Goal: Transaction & Acquisition: Purchase product/service

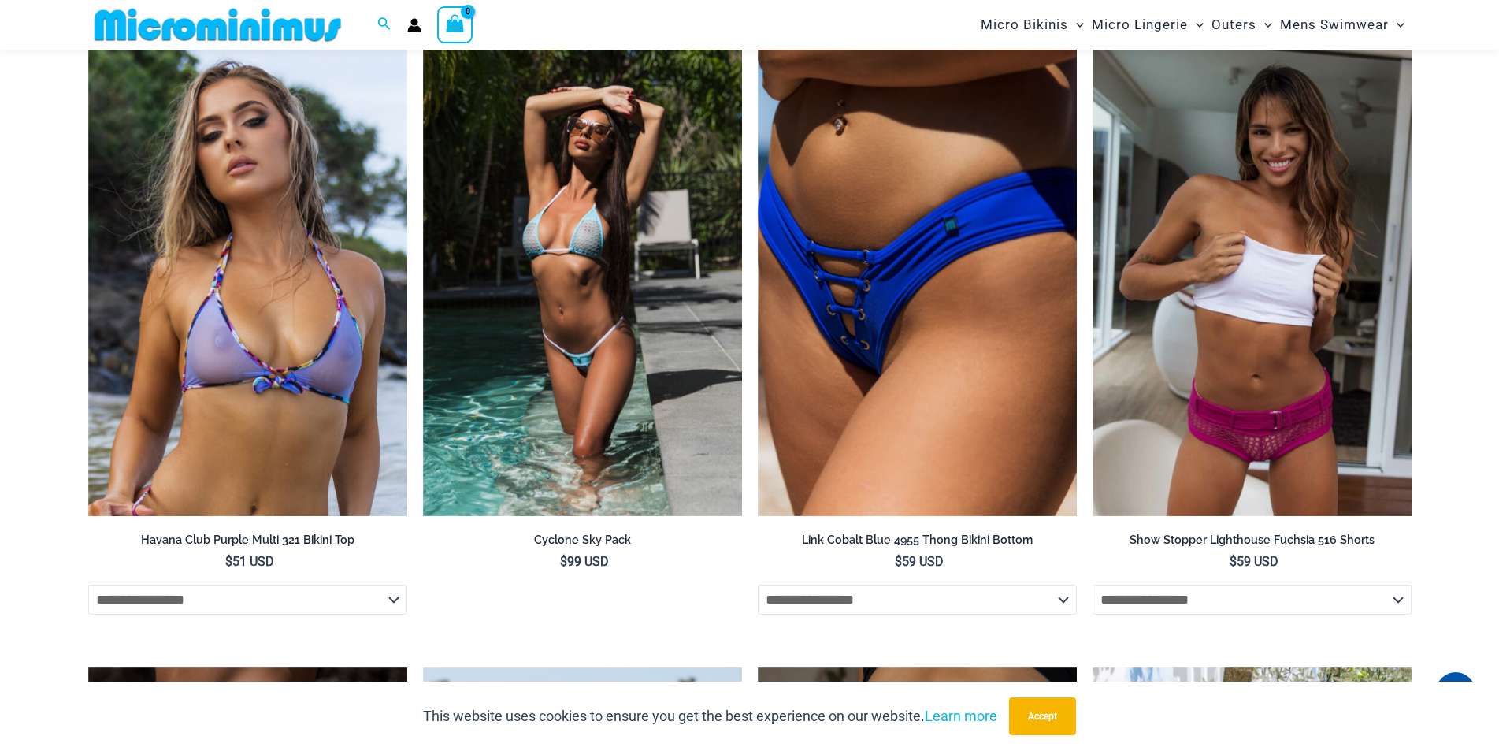
scroll to position [2349, 0]
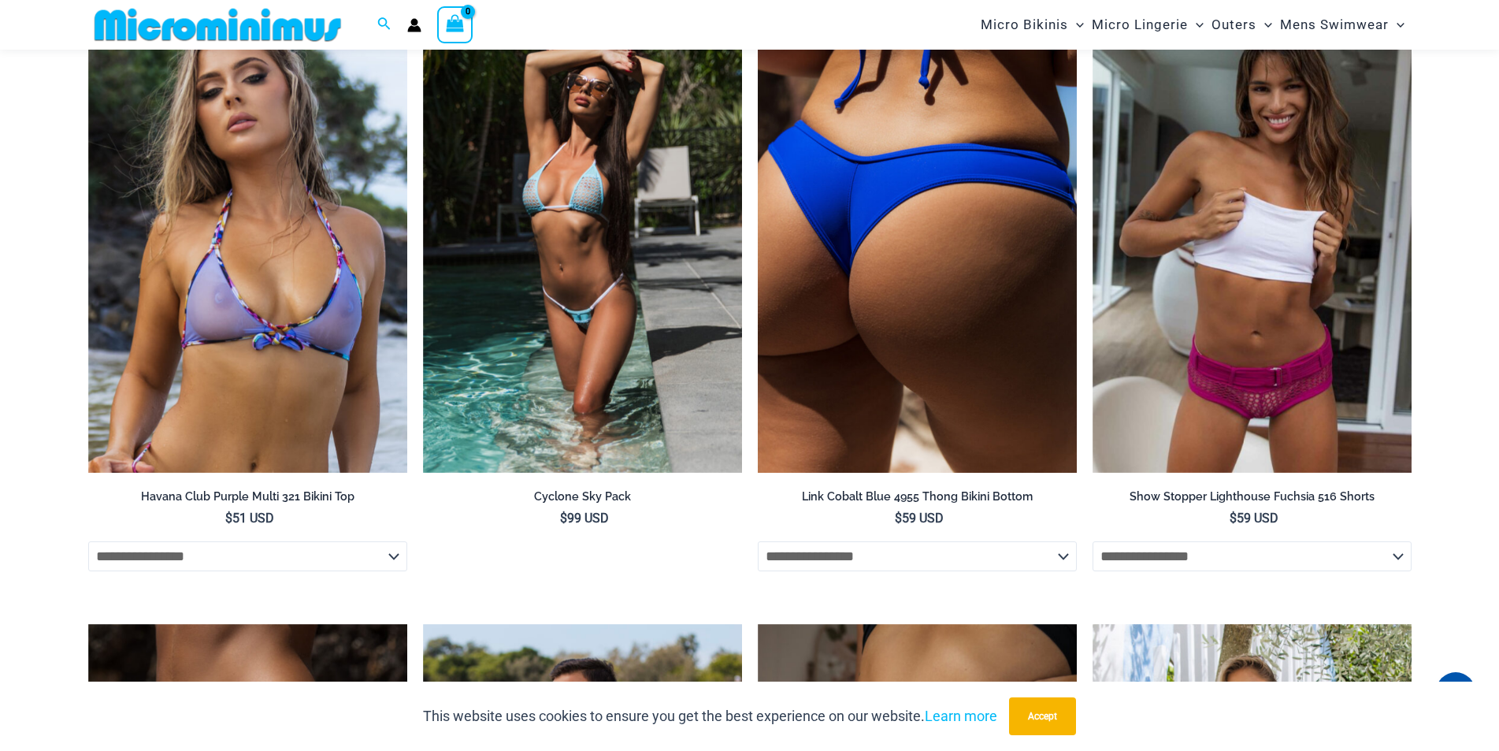
click at [893, 325] on img at bounding box center [917, 233] width 319 height 479
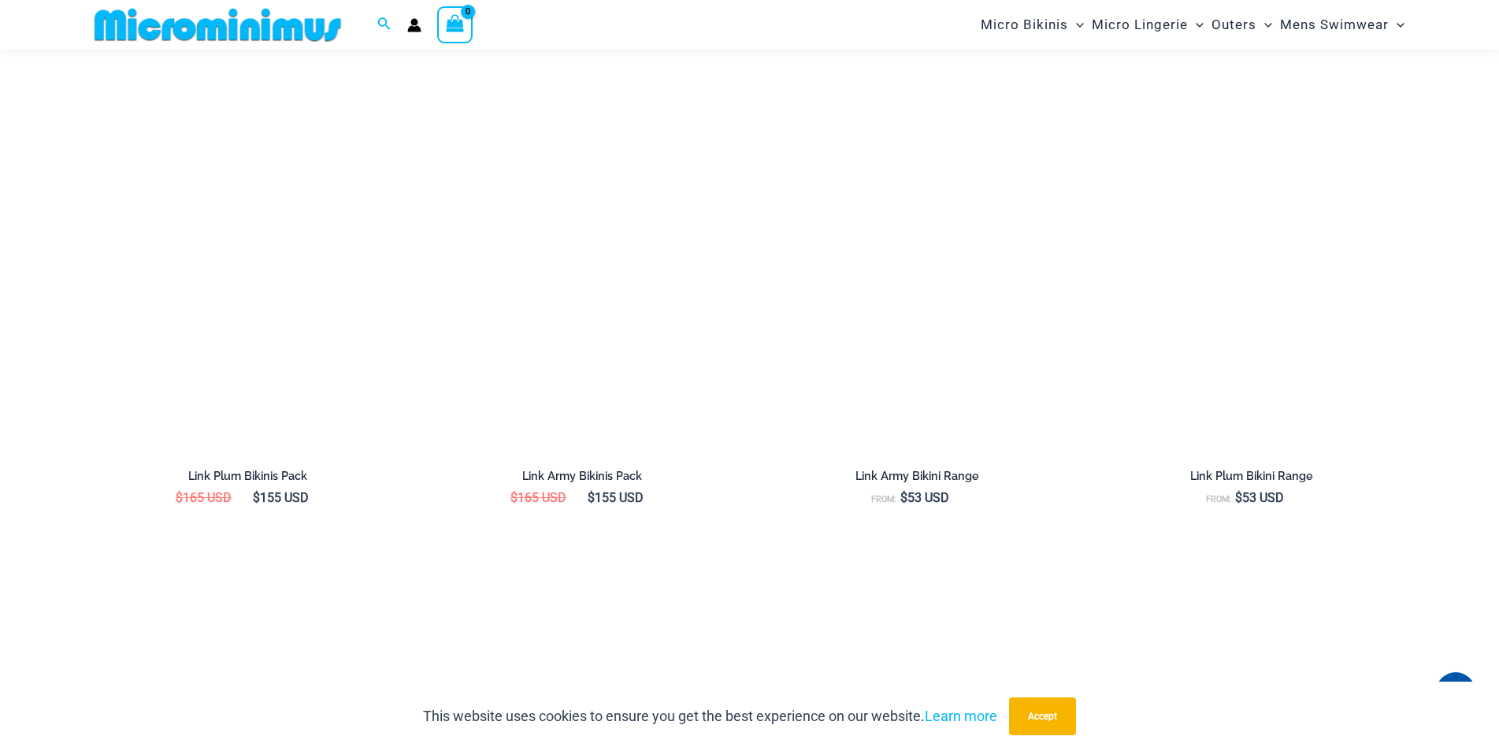
scroll to position [1955, 0]
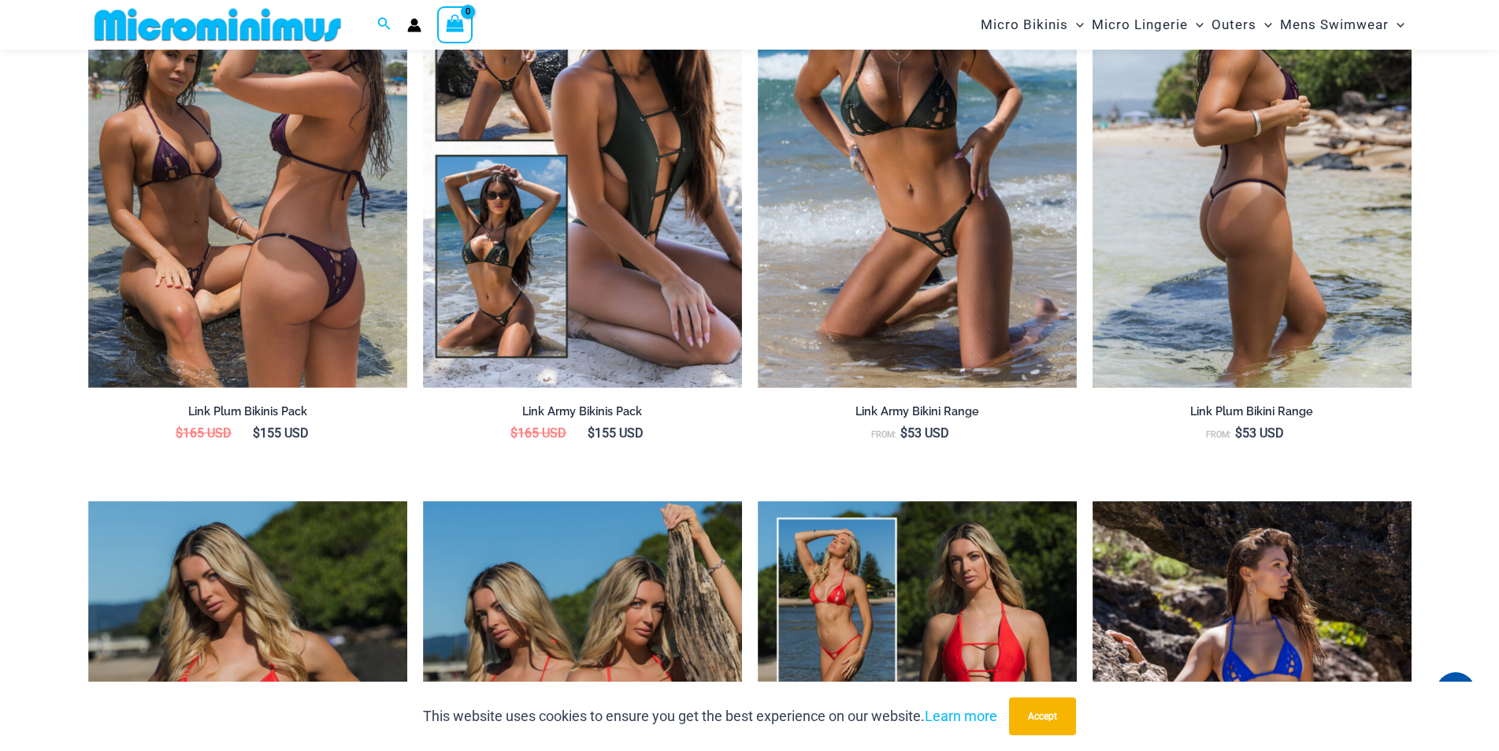
click at [1257, 230] on img at bounding box center [1252, 148] width 319 height 479
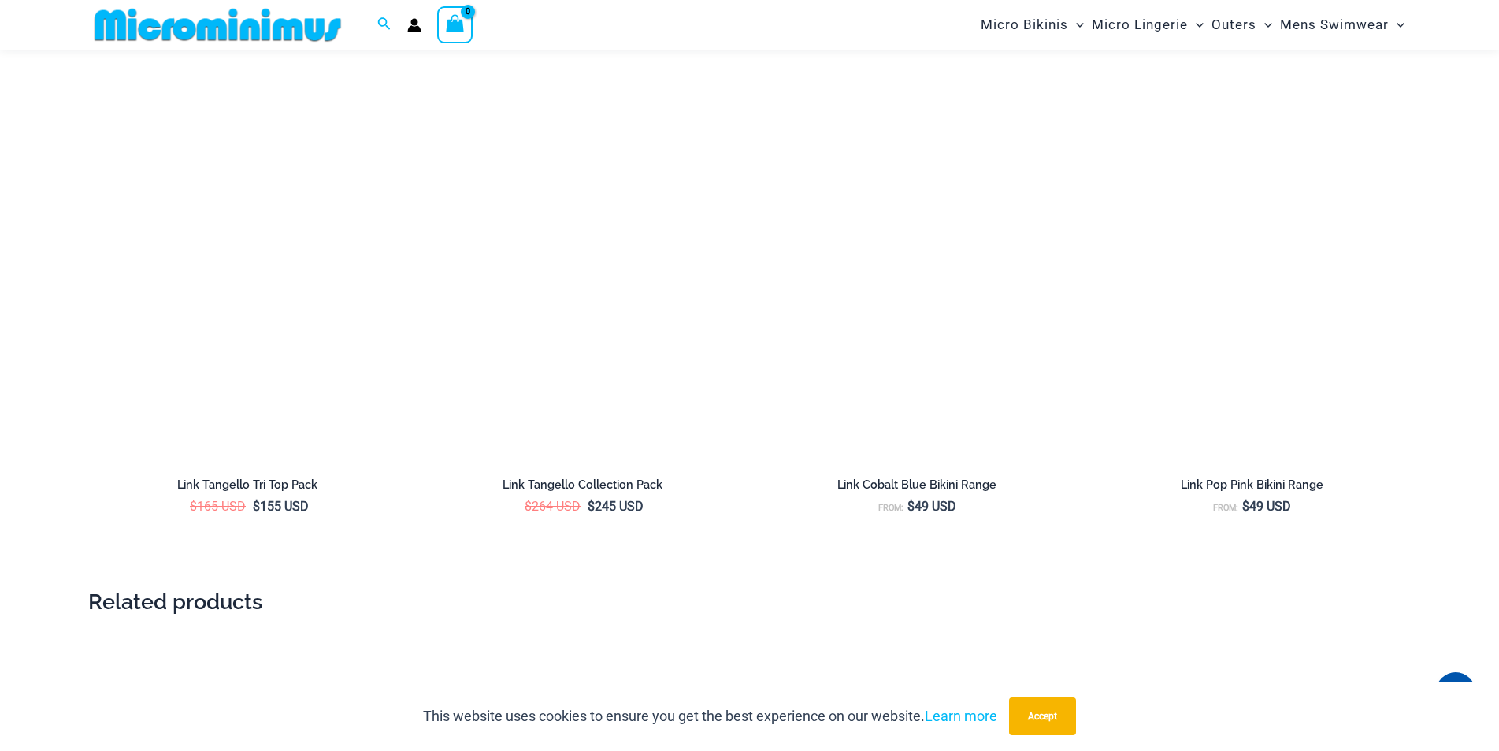
scroll to position [2902, 0]
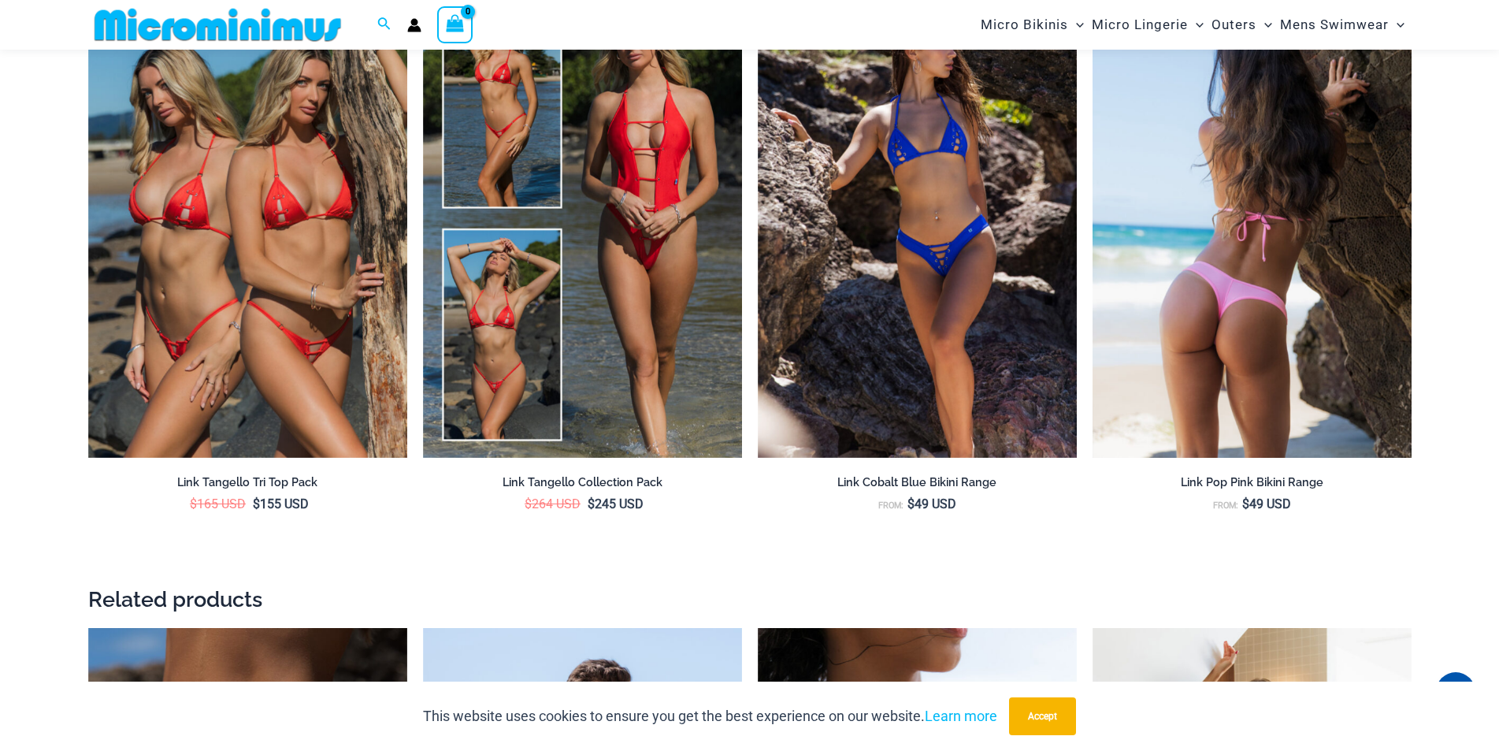
click at [1258, 295] on img at bounding box center [1252, 219] width 319 height 479
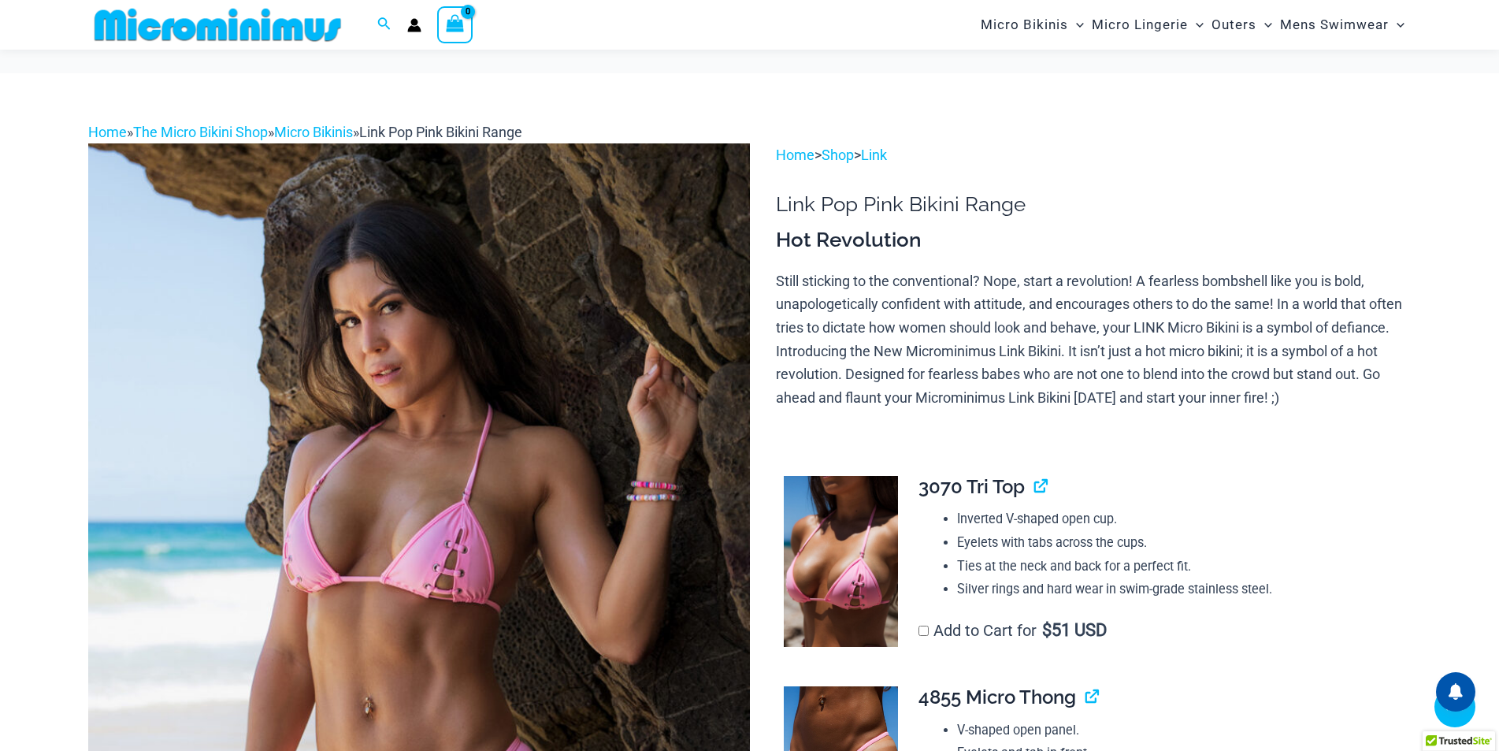
scroll to position [72, 0]
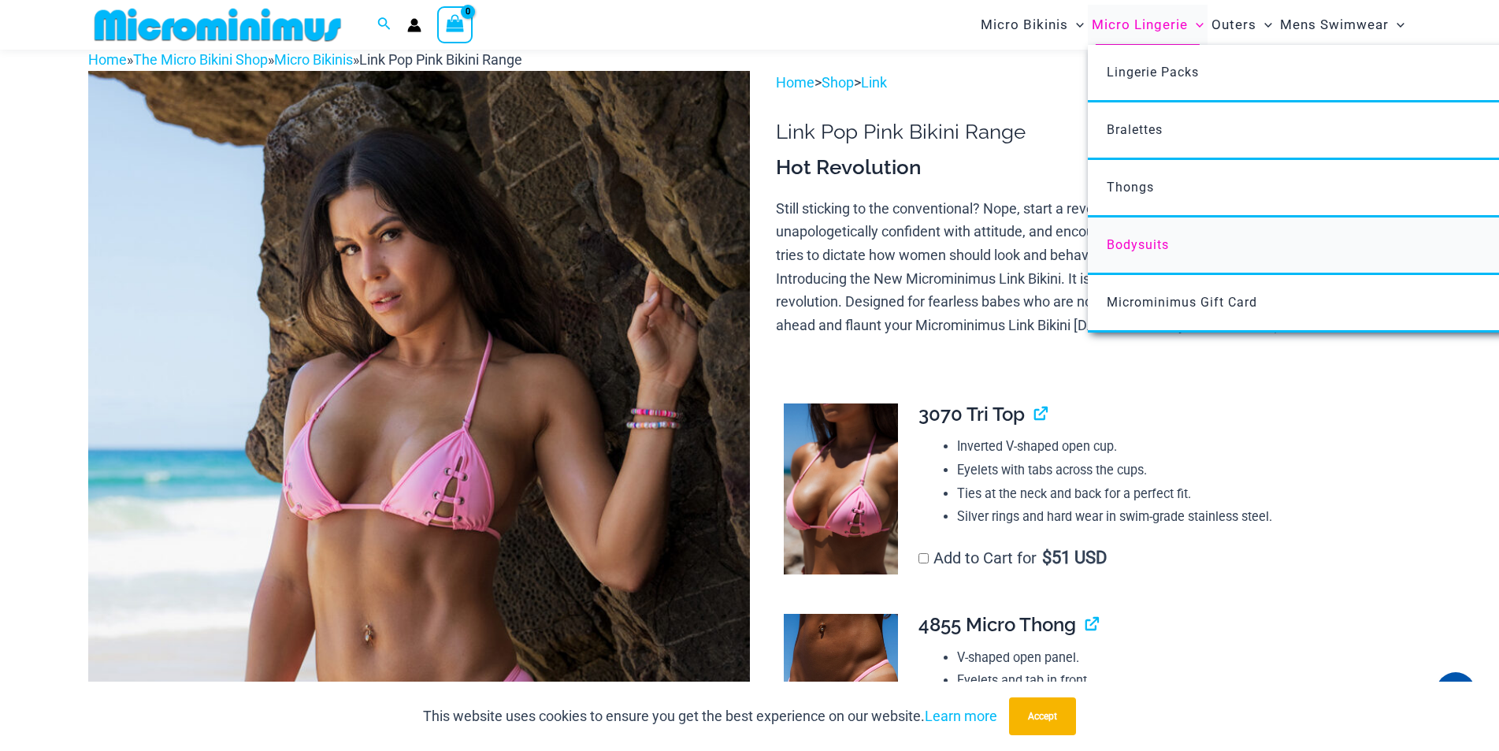
click at [1160, 239] on span "Bodysuits" at bounding box center [1138, 244] width 62 height 15
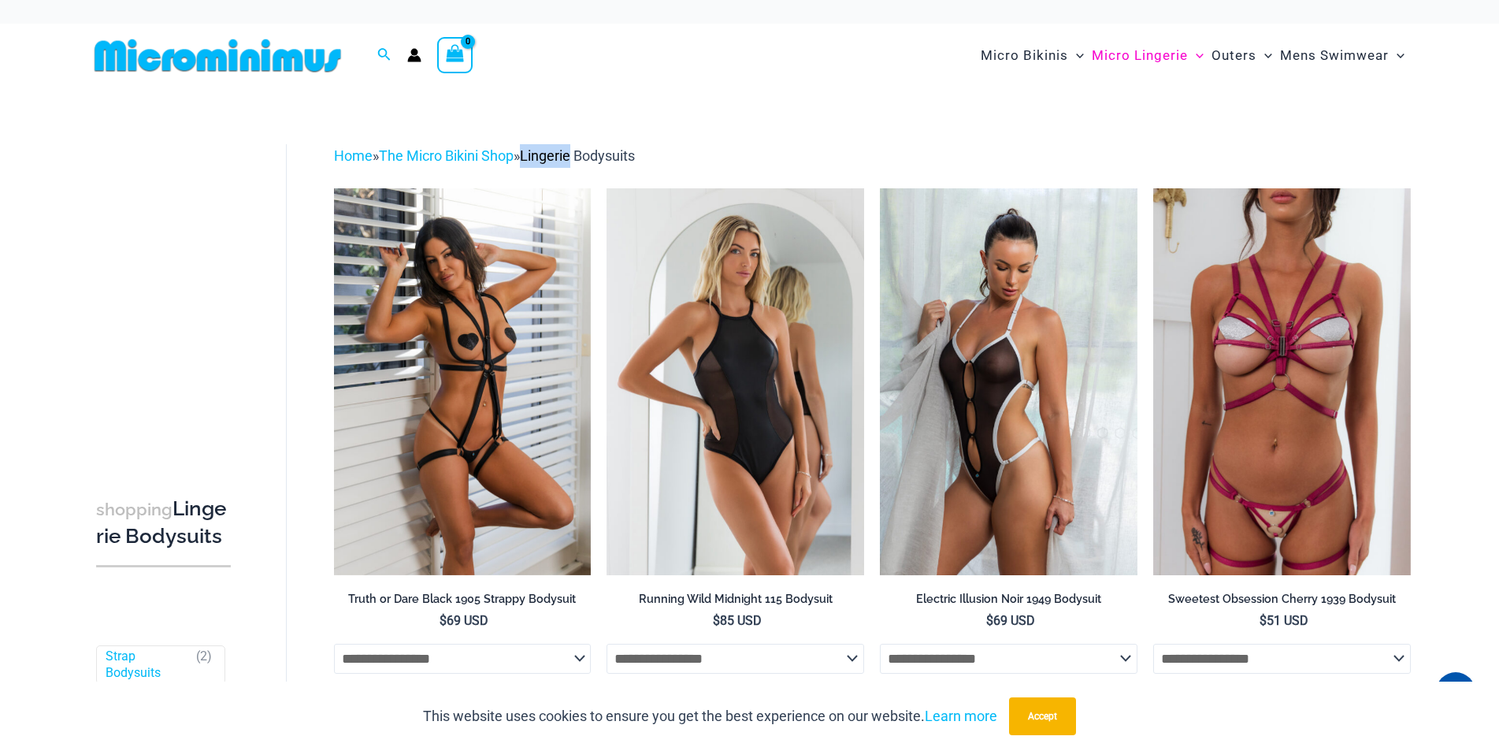
drag, startPoint x: 590, startPoint y: 154, endPoint x: 601, endPoint y: 158, distance: 11.7
click at [556, 159] on span "Lingerie Bodysuits" at bounding box center [577, 155] width 115 height 17
drag, startPoint x: 663, startPoint y: 147, endPoint x: 544, endPoint y: 151, distance: 119.8
click at [544, 151] on div "Home » The Micro Bikini Shop » Lingerie Bodysuits" at bounding box center [872, 156] width 1077 height 24
